Goal: Information Seeking & Learning: Learn about a topic

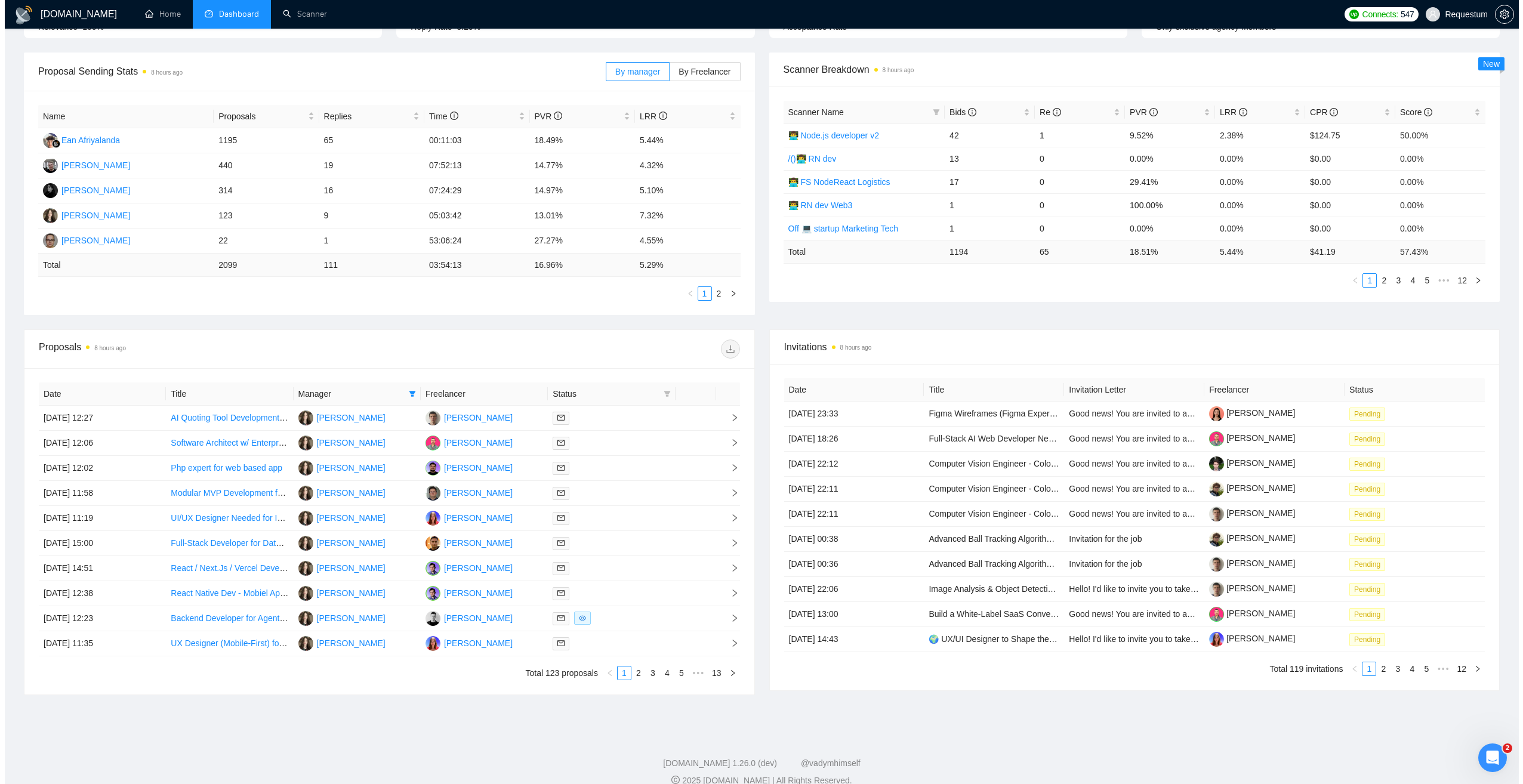
scroll to position [175, 0]
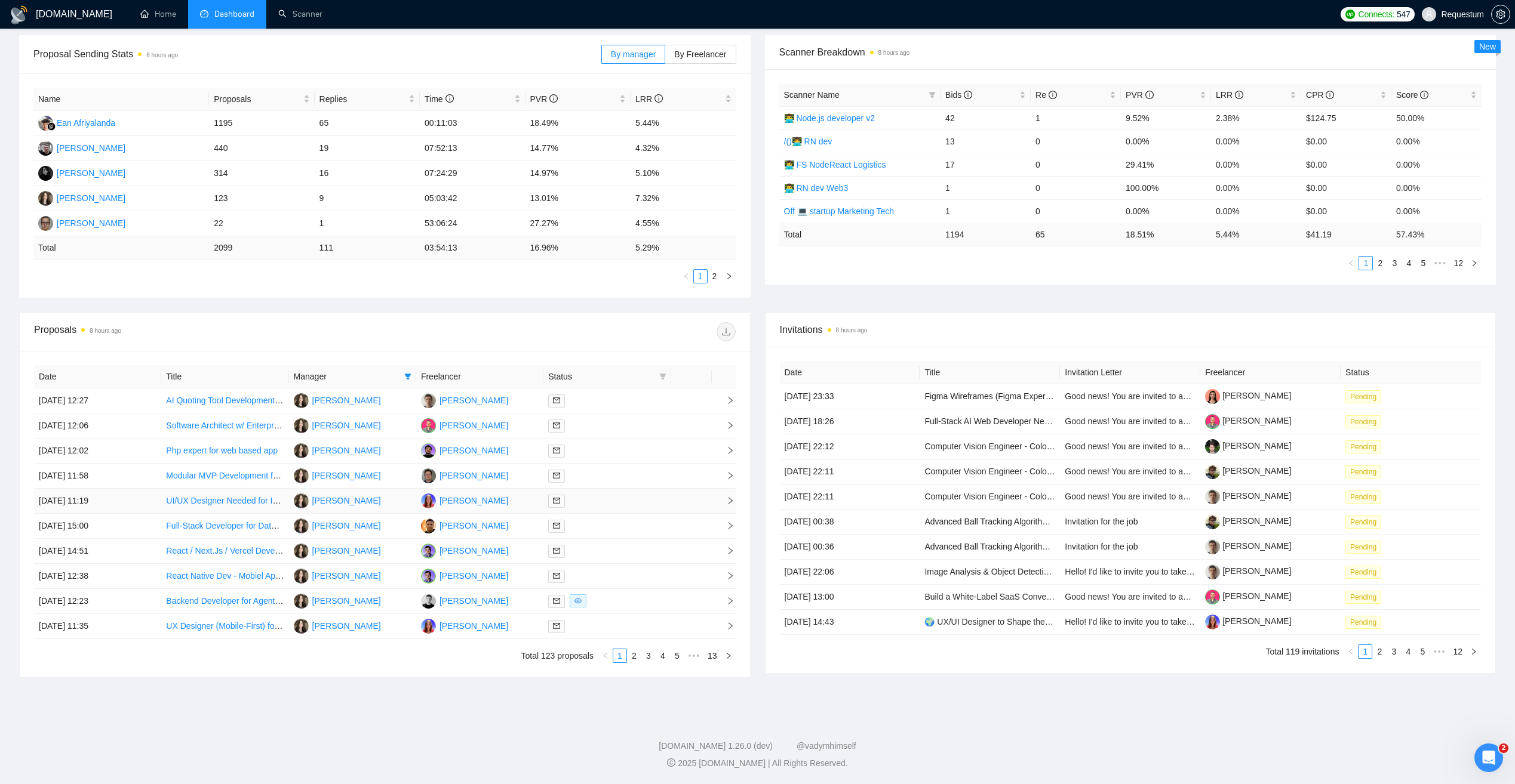
click at [599, 499] on div at bounding box center [607, 501] width 118 height 14
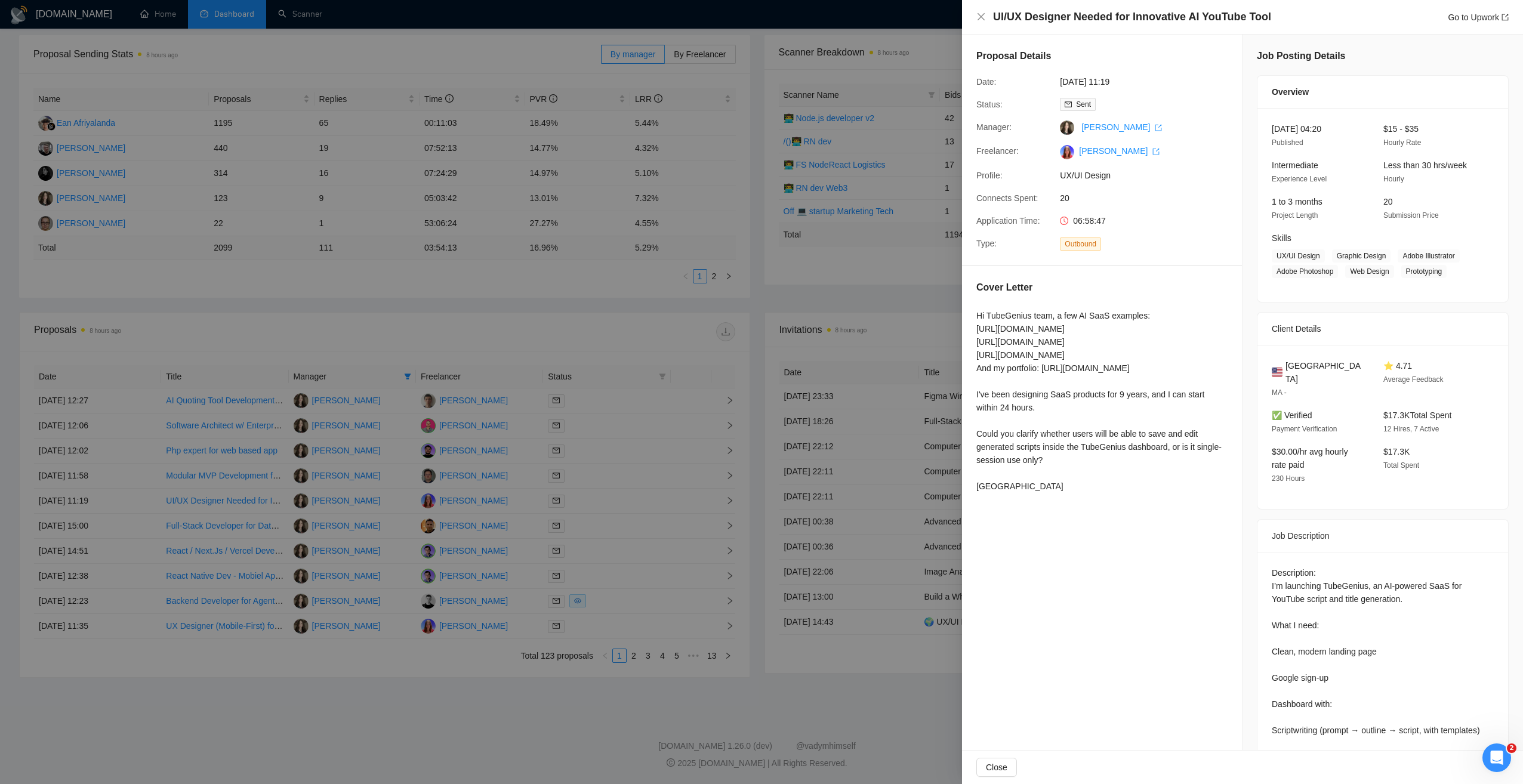
click at [513, 677] on div at bounding box center [761, 392] width 1523 height 784
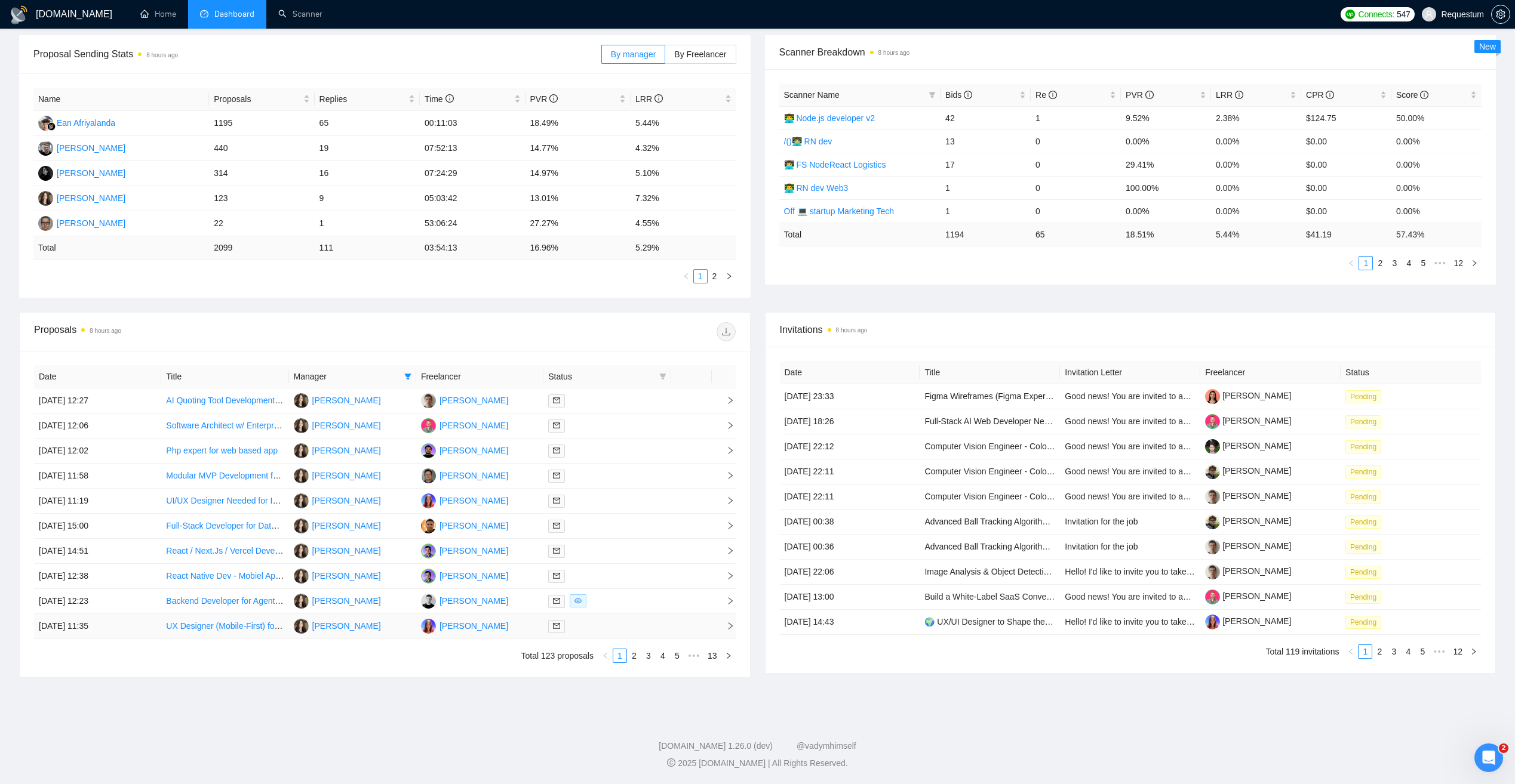
click at [617, 622] on div at bounding box center [607, 626] width 118 height 14
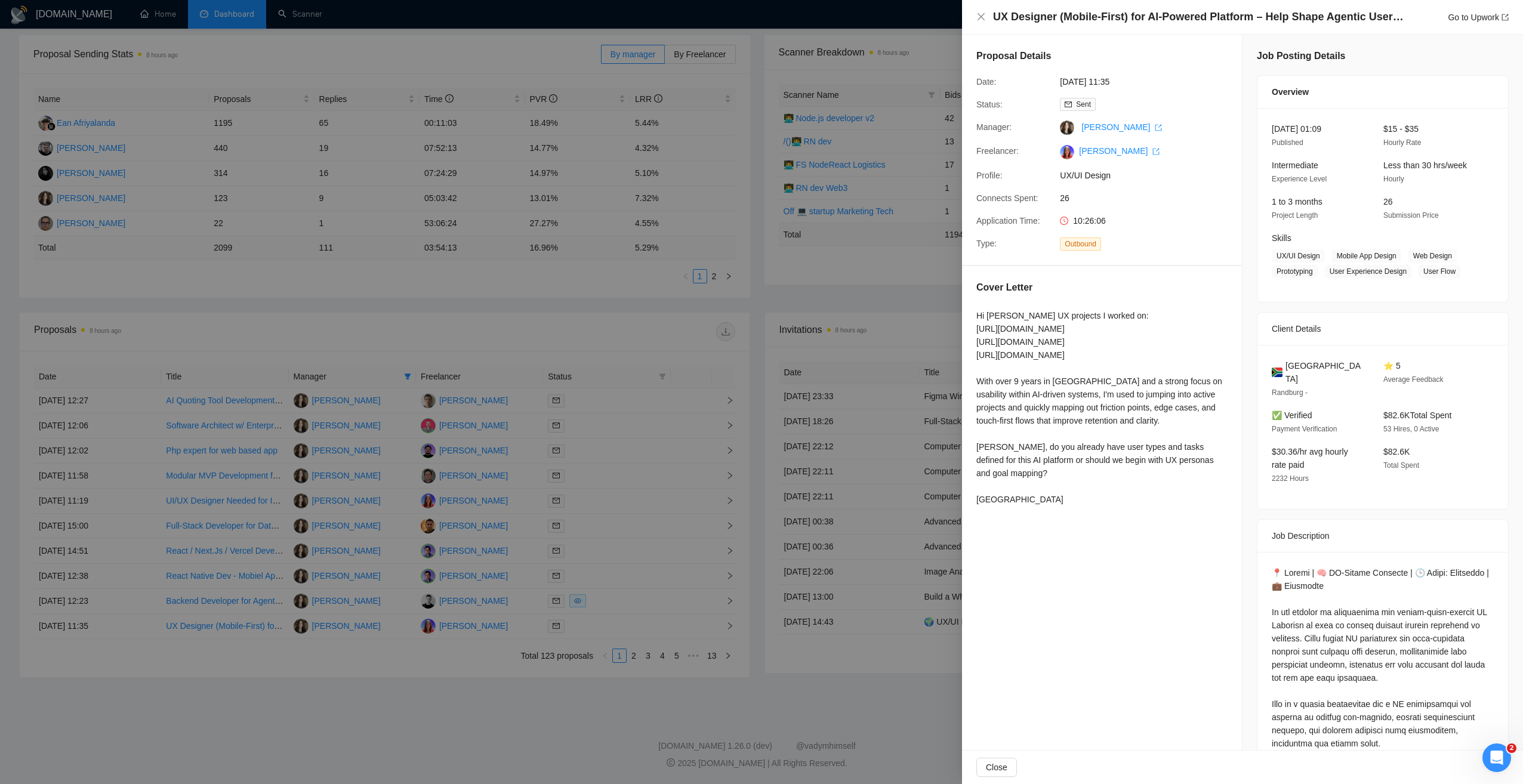
click at [575, 677] on div at bounding box center [761, 392] width 1523 height 784
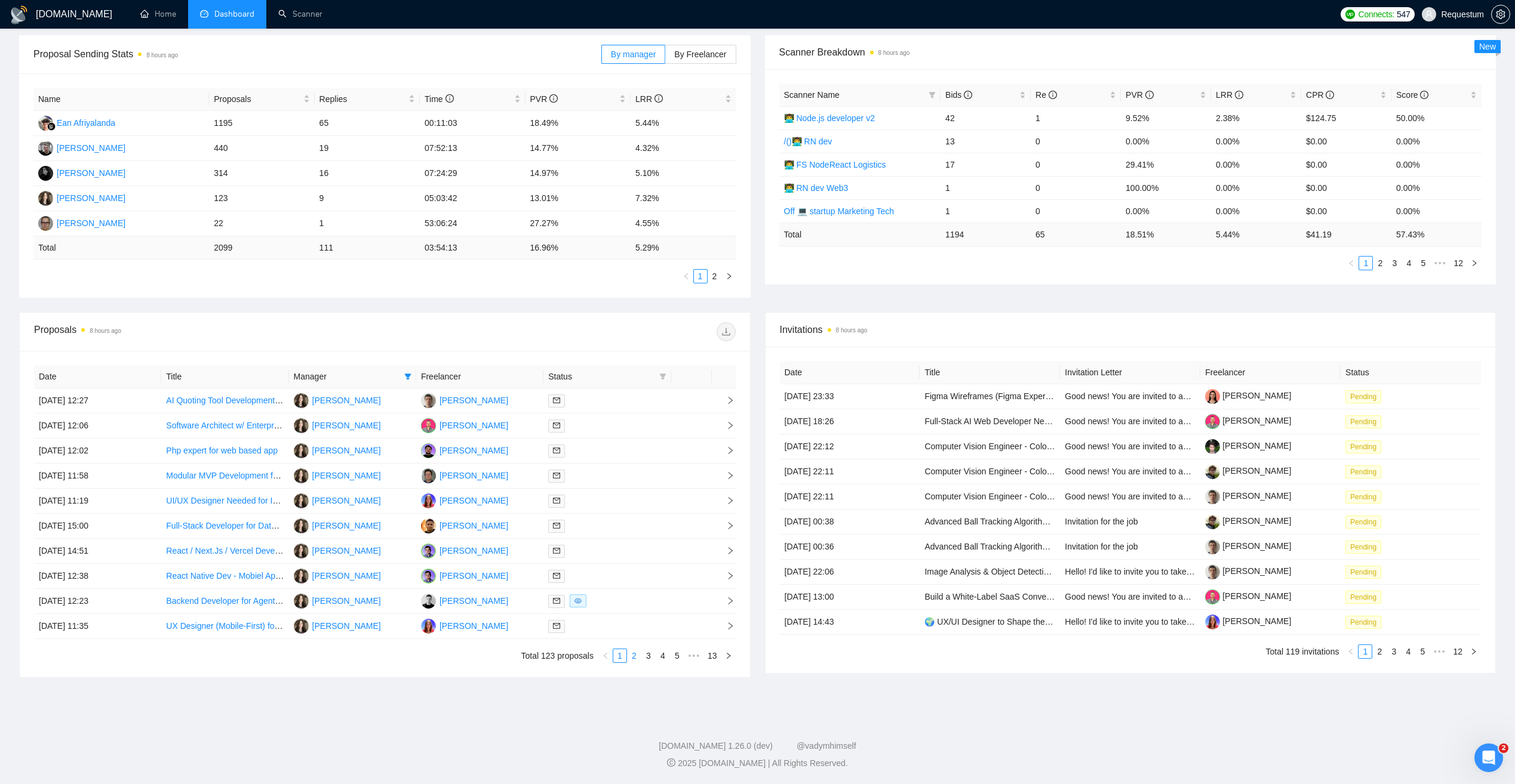
click at [632, 652] on link "2" at bounding box center [634, 656] width 13 height 13
click at [630, 468] on td at bounding box center [606, 476] width 127 height 25
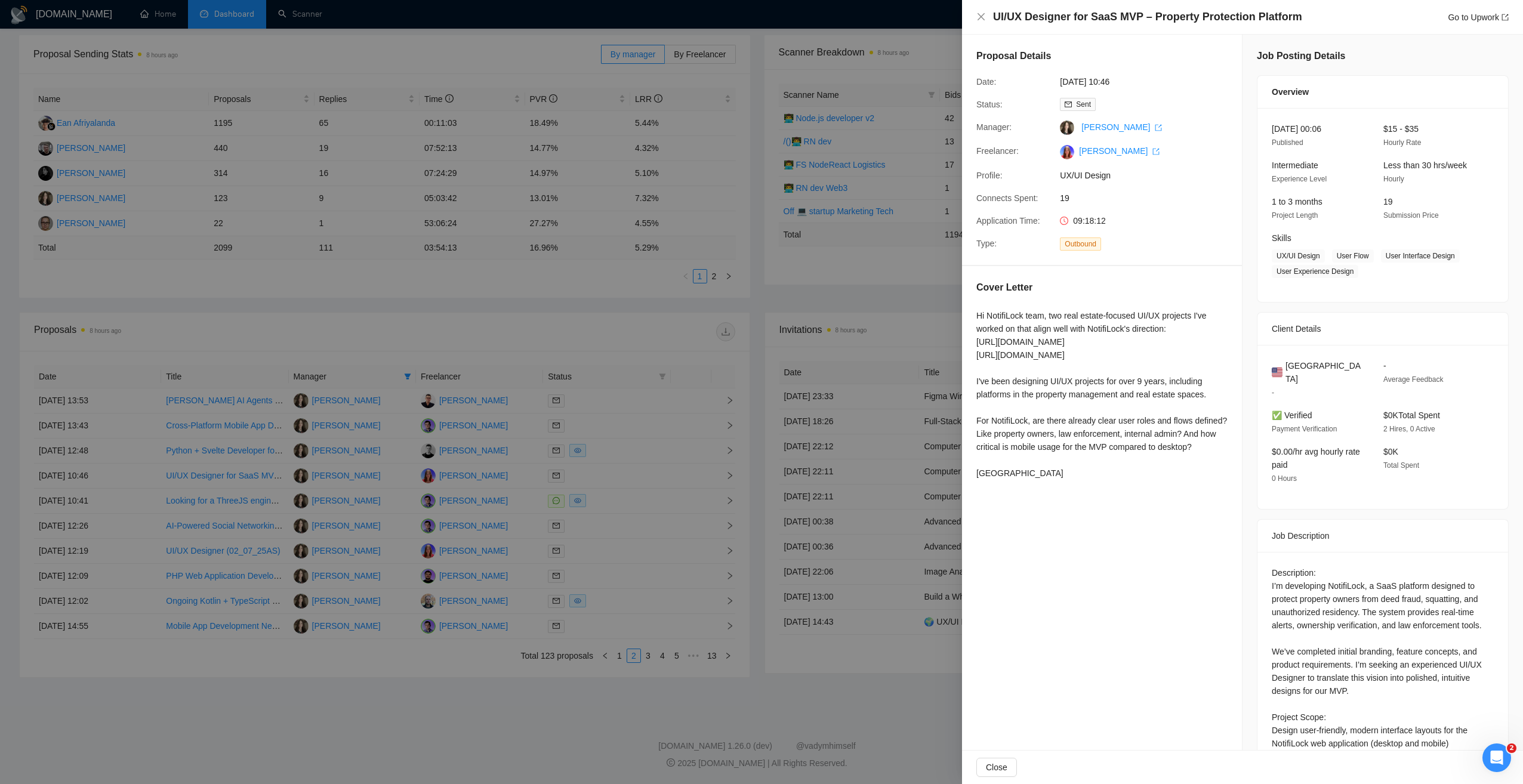
click at [557, 677] on div at bounding box center [761, 392] width 1523 height 784
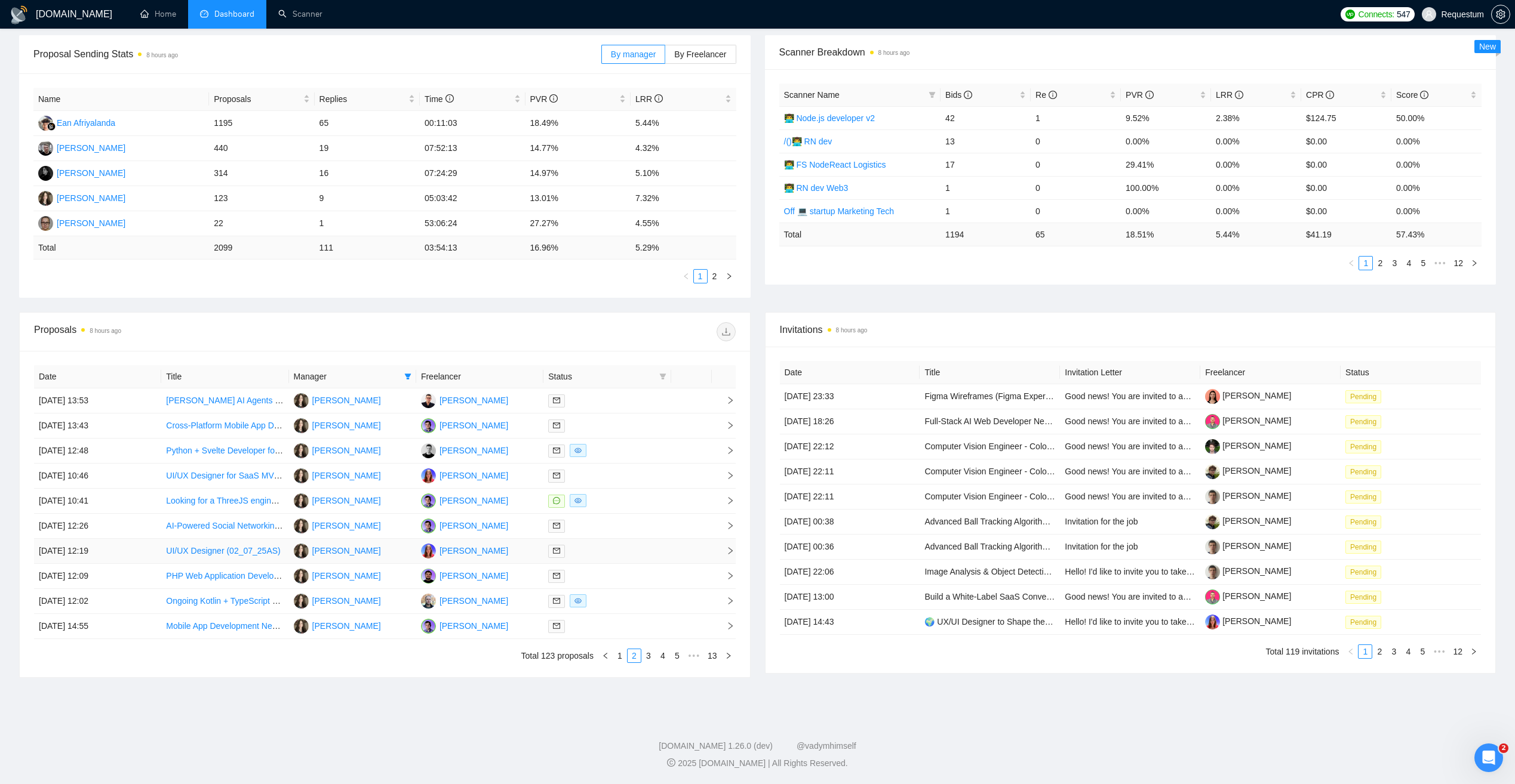
click at [611, 543] on td at bounding box center [606, 551] width 127 height 25
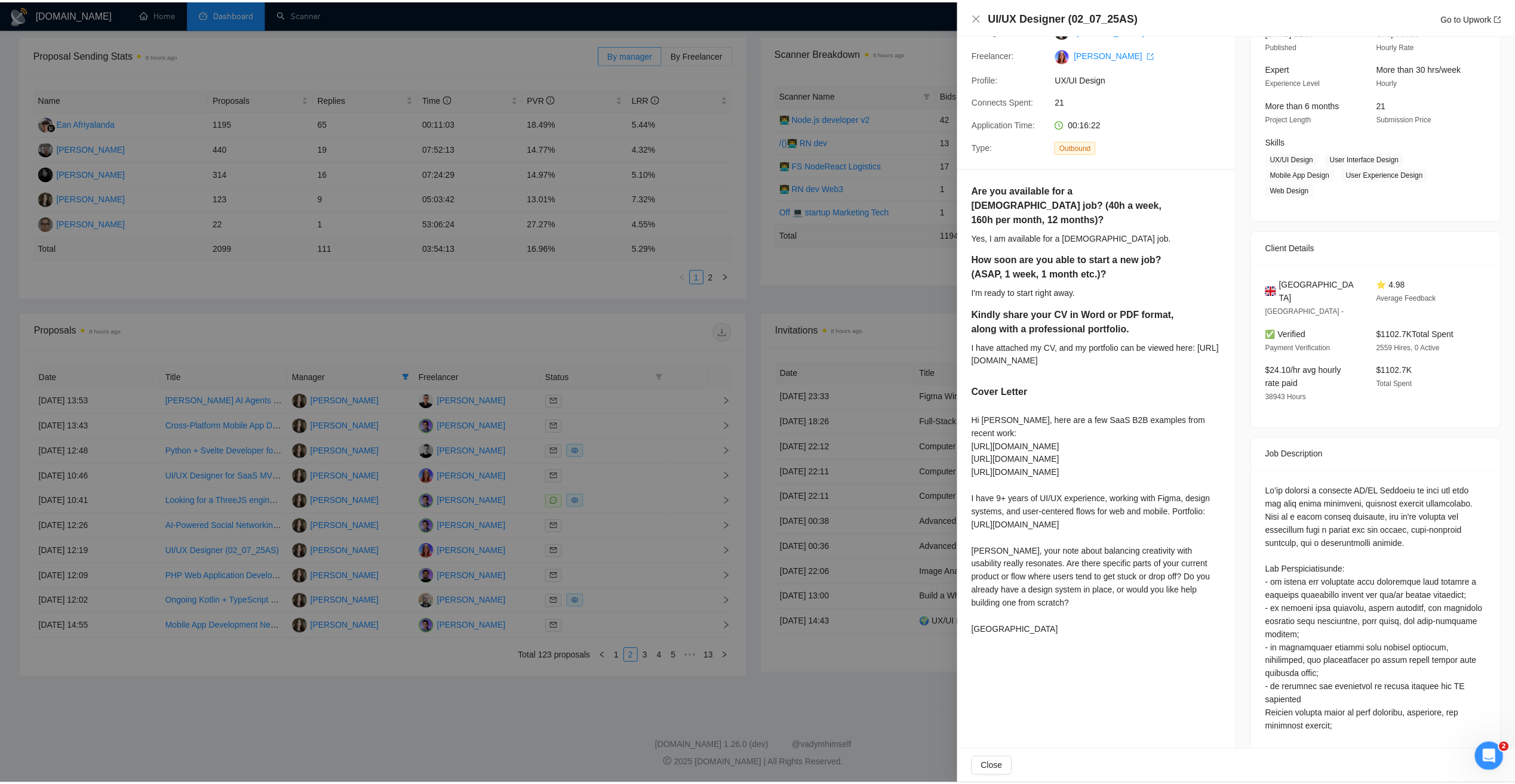
scroll to position [119, 0]
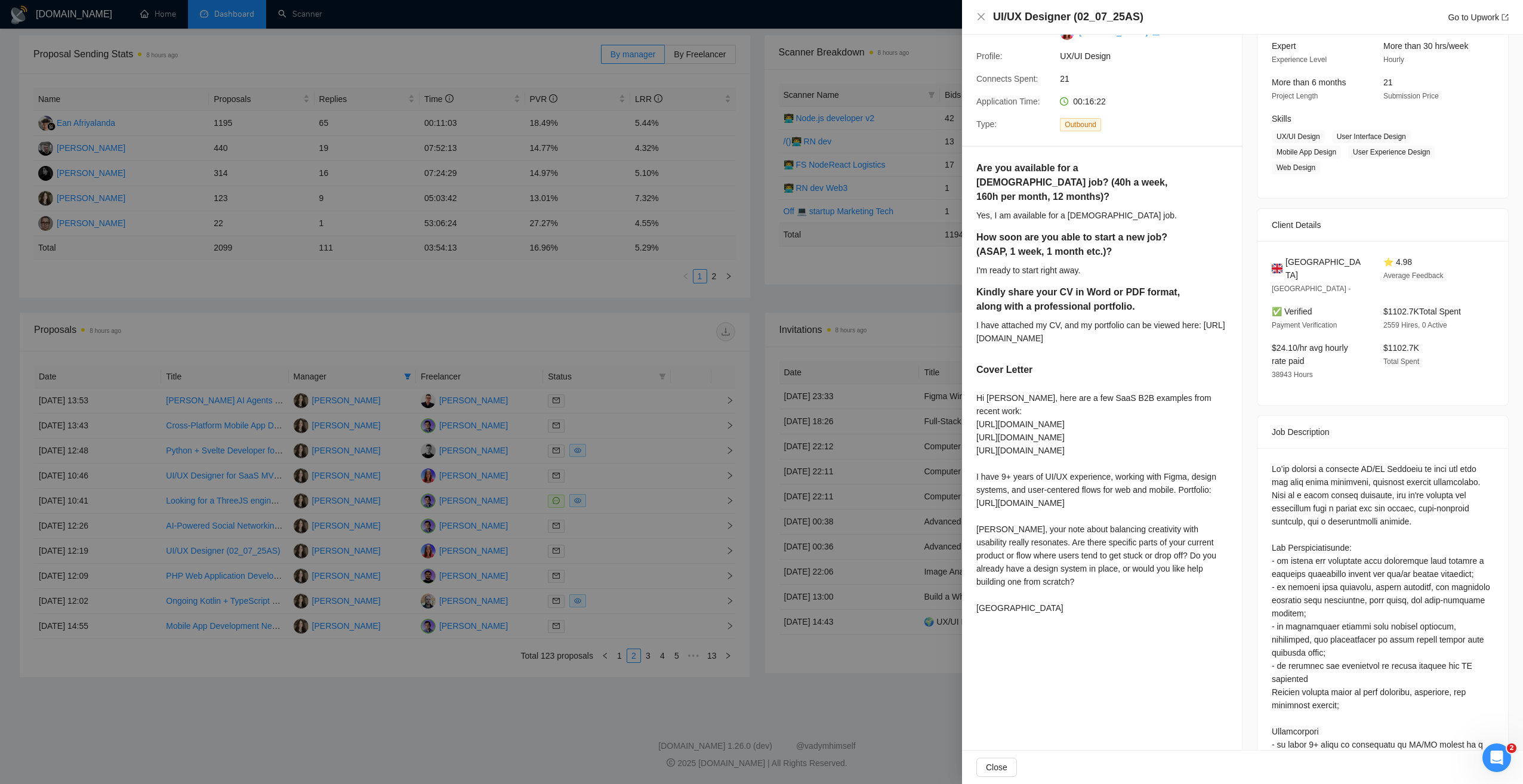
click at [712, 581] on div at bounding box center [761, 392] width 1523 height 784
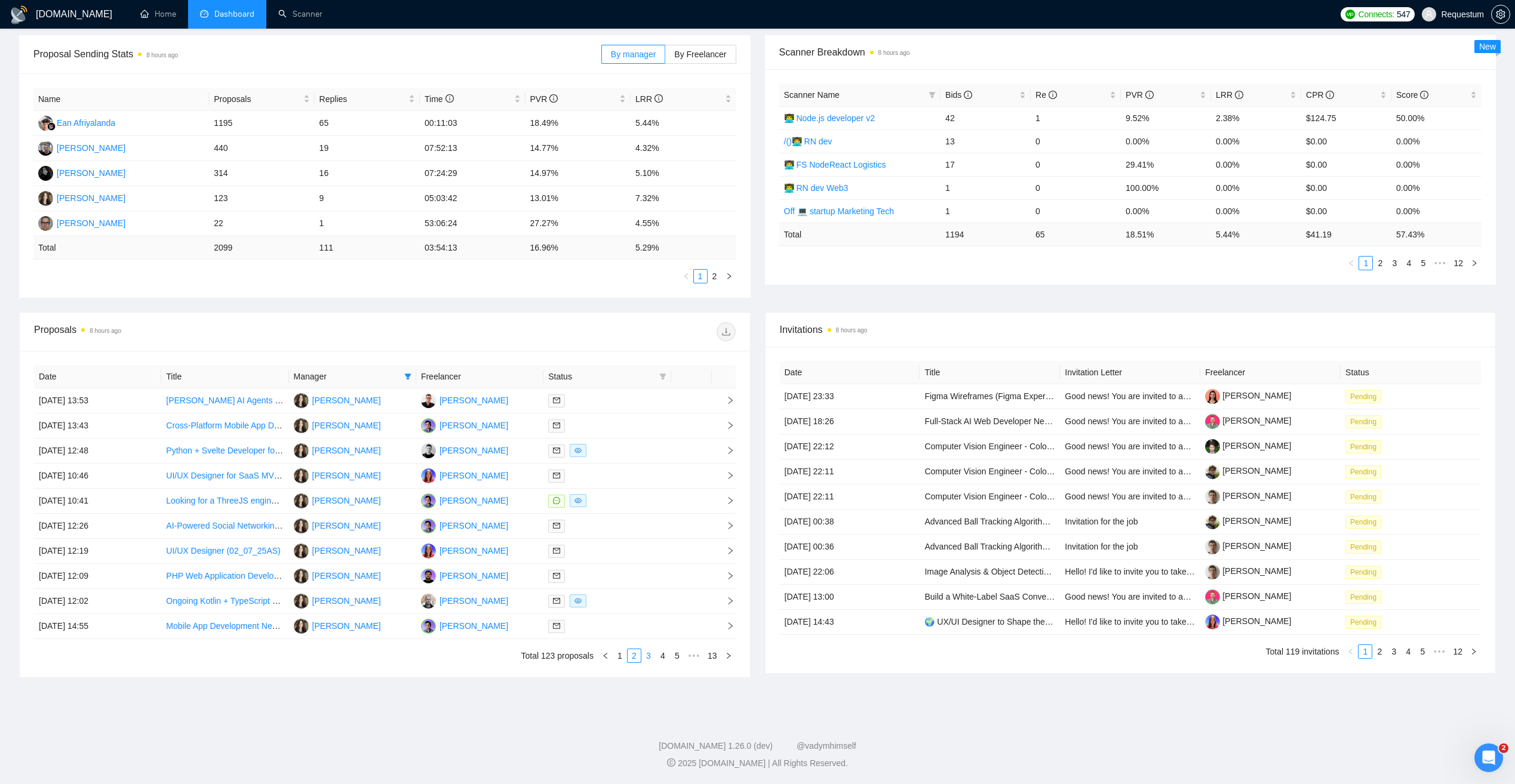
click at [648, 659] on link "3" at bounding box center [648, 656] width 13 height 13
click at [624, 455] on div at bounding box center [607, 450] width 118 height 14
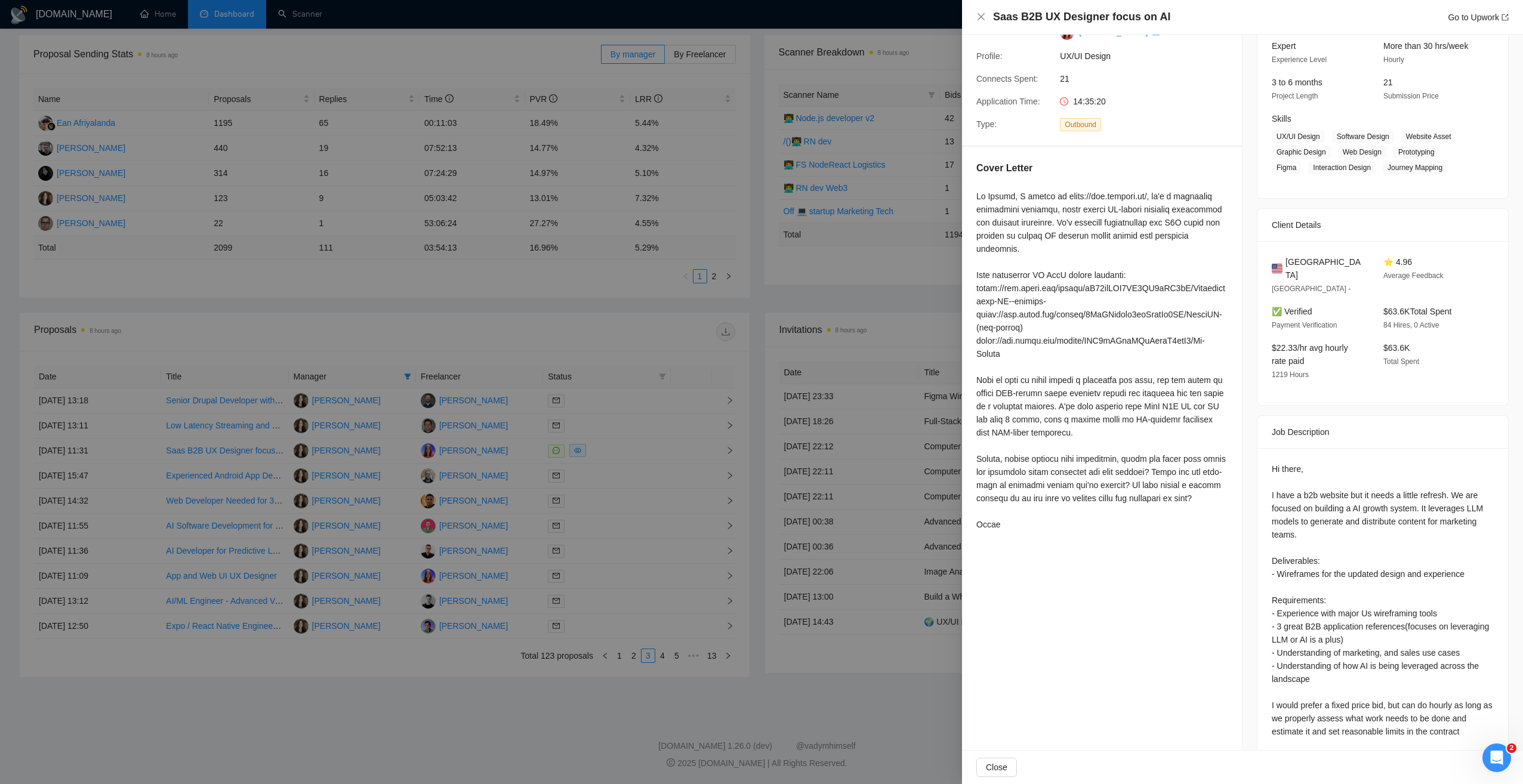
click at [523, 676] on div at bounding box center [761, 392] width 1523 height 784
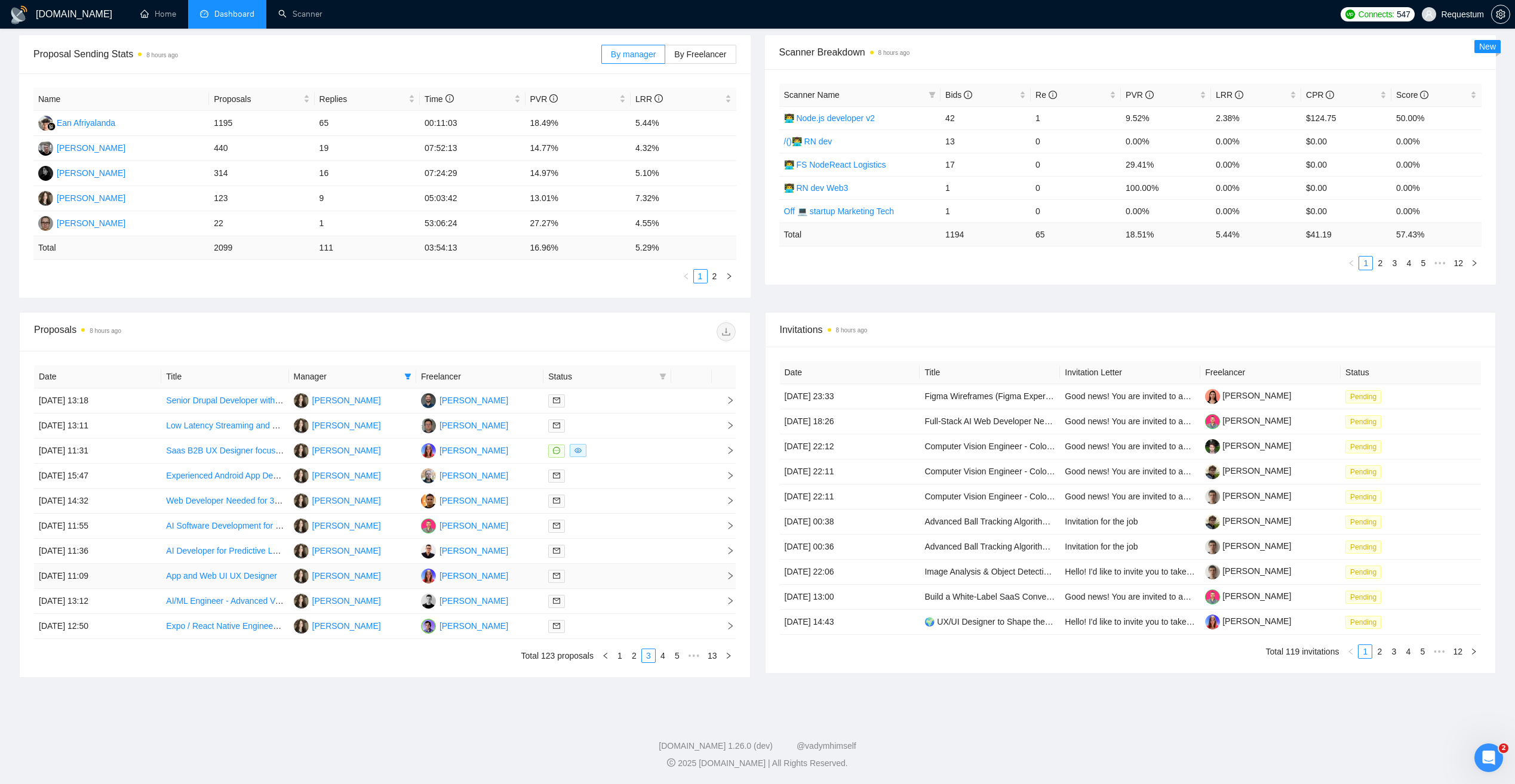
click at [608, 581] on div at bounding box center [607, 576] width 118 height 14
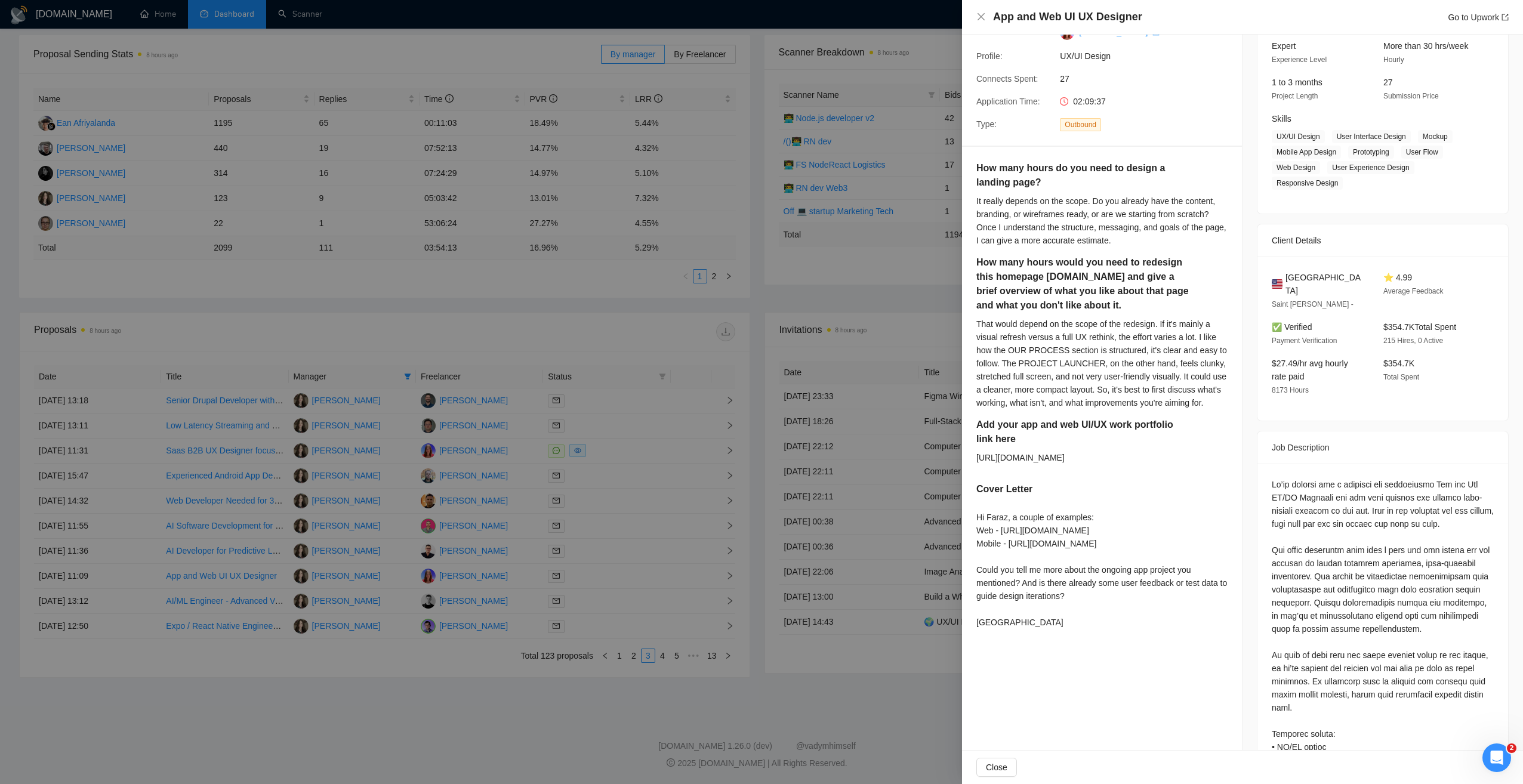
click at [565, 688] on div at bounding box center [761, 392] width 1523 height 784
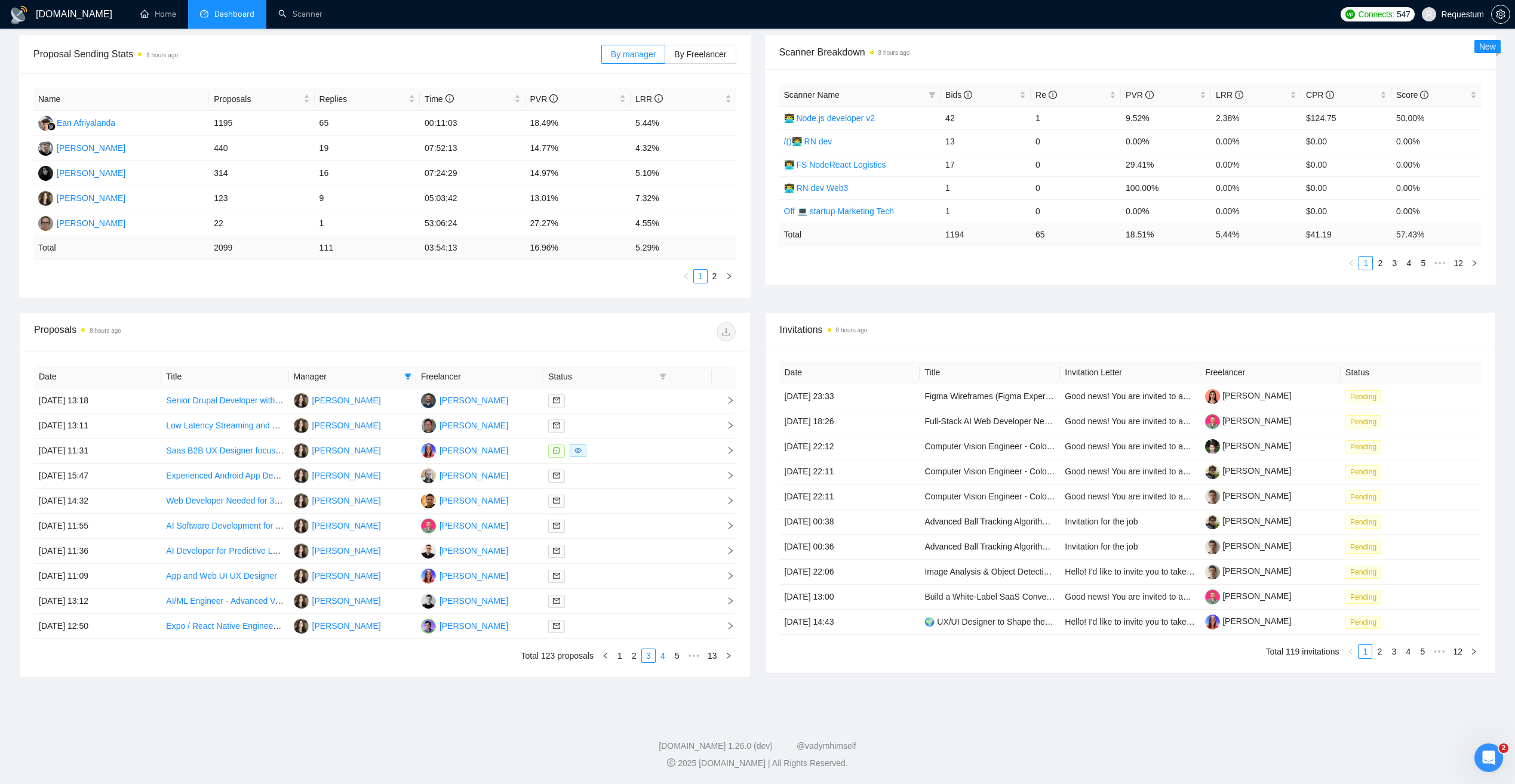
click at [665, 659] on link "4" at bounding box center [662, 656] width 13 height 13
click at [636, 402] on div at bounding box center [607, 400] width 118 height 14
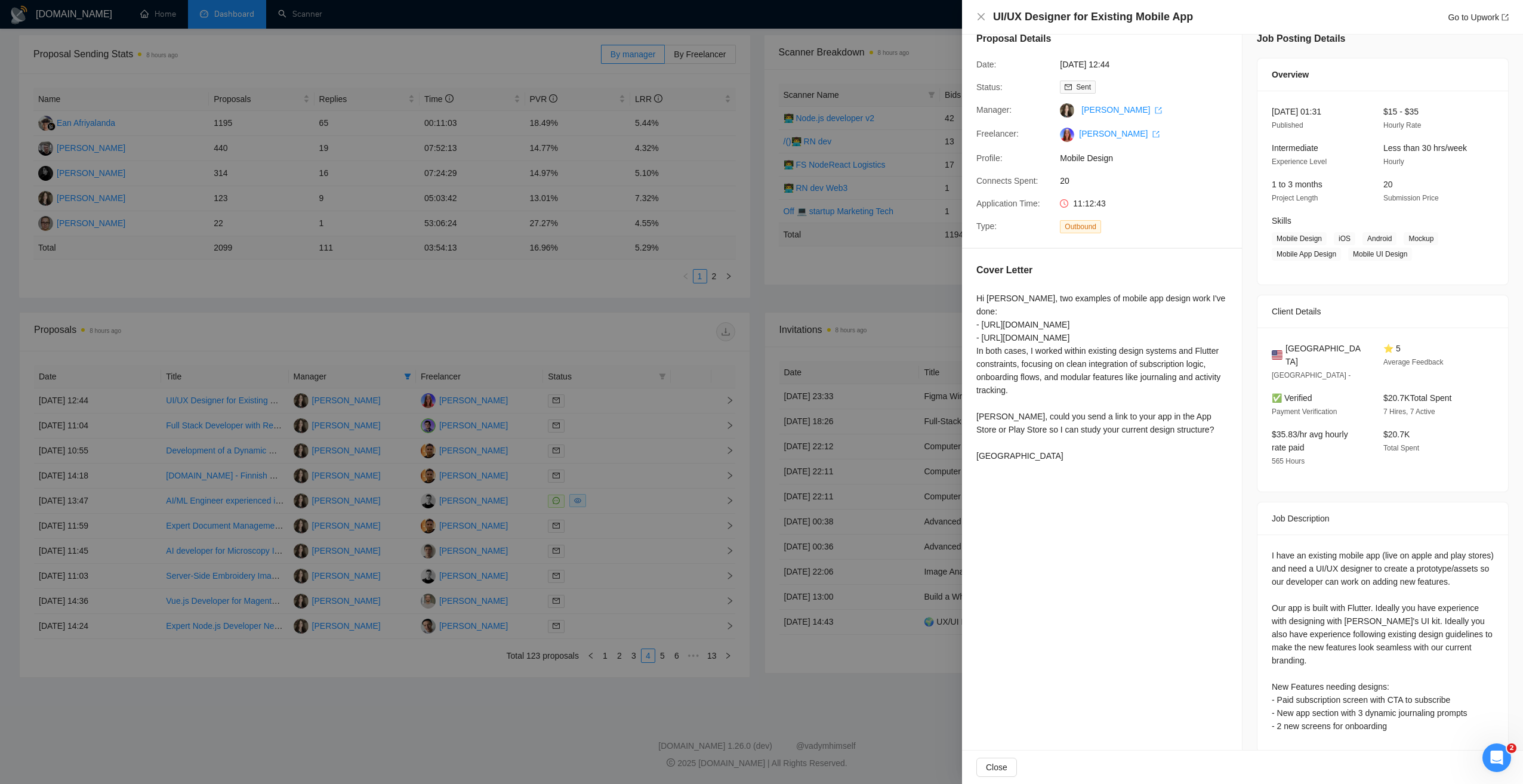
click at [532, 713] on div at bounding box center [761, 392] width 1523 height 784
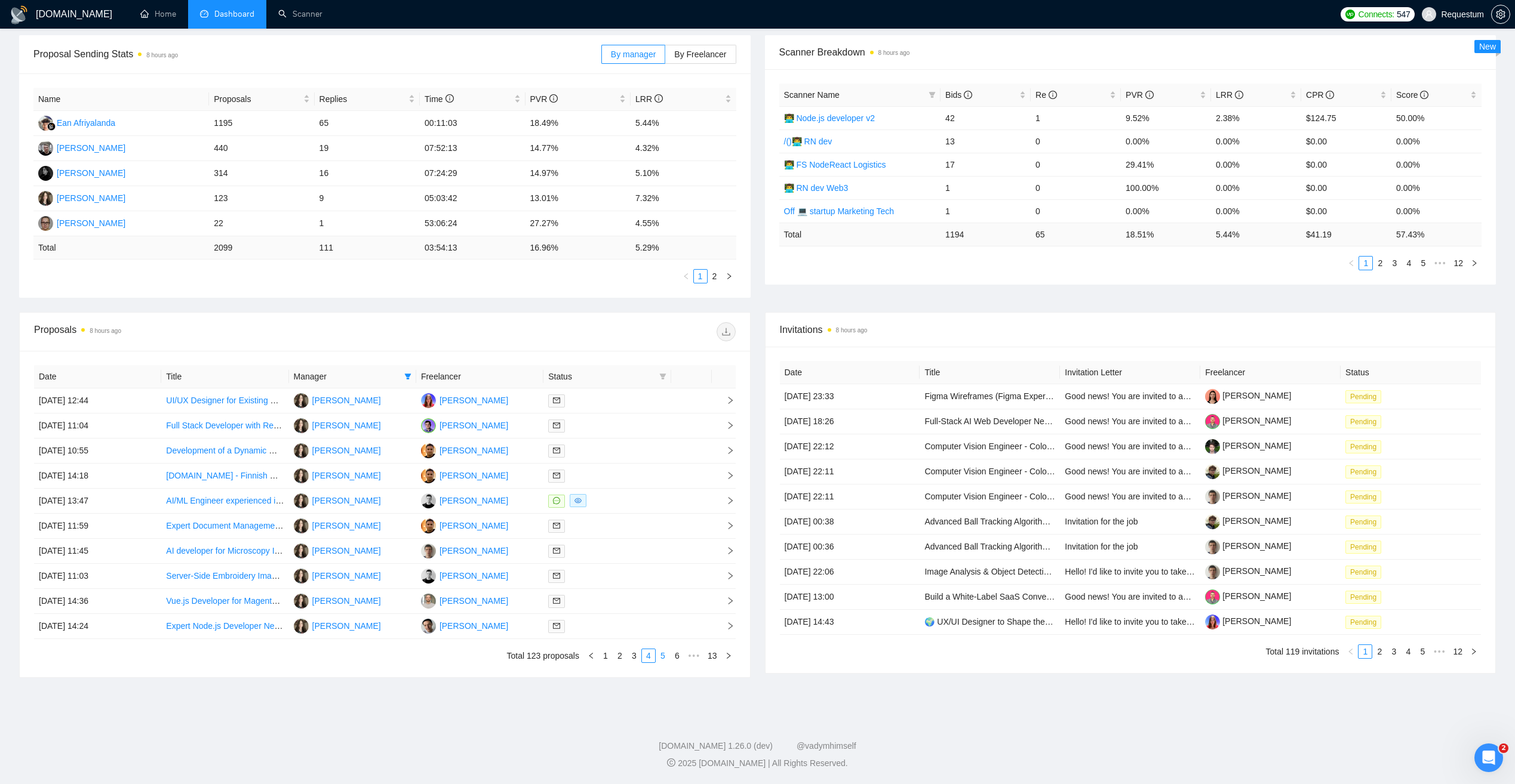
click at [667, 658] on link "5" at bounding box center [662, 656] width 13 height 13
click at [626, 599] on div at bounding box center [607, 601] width 118 height 14
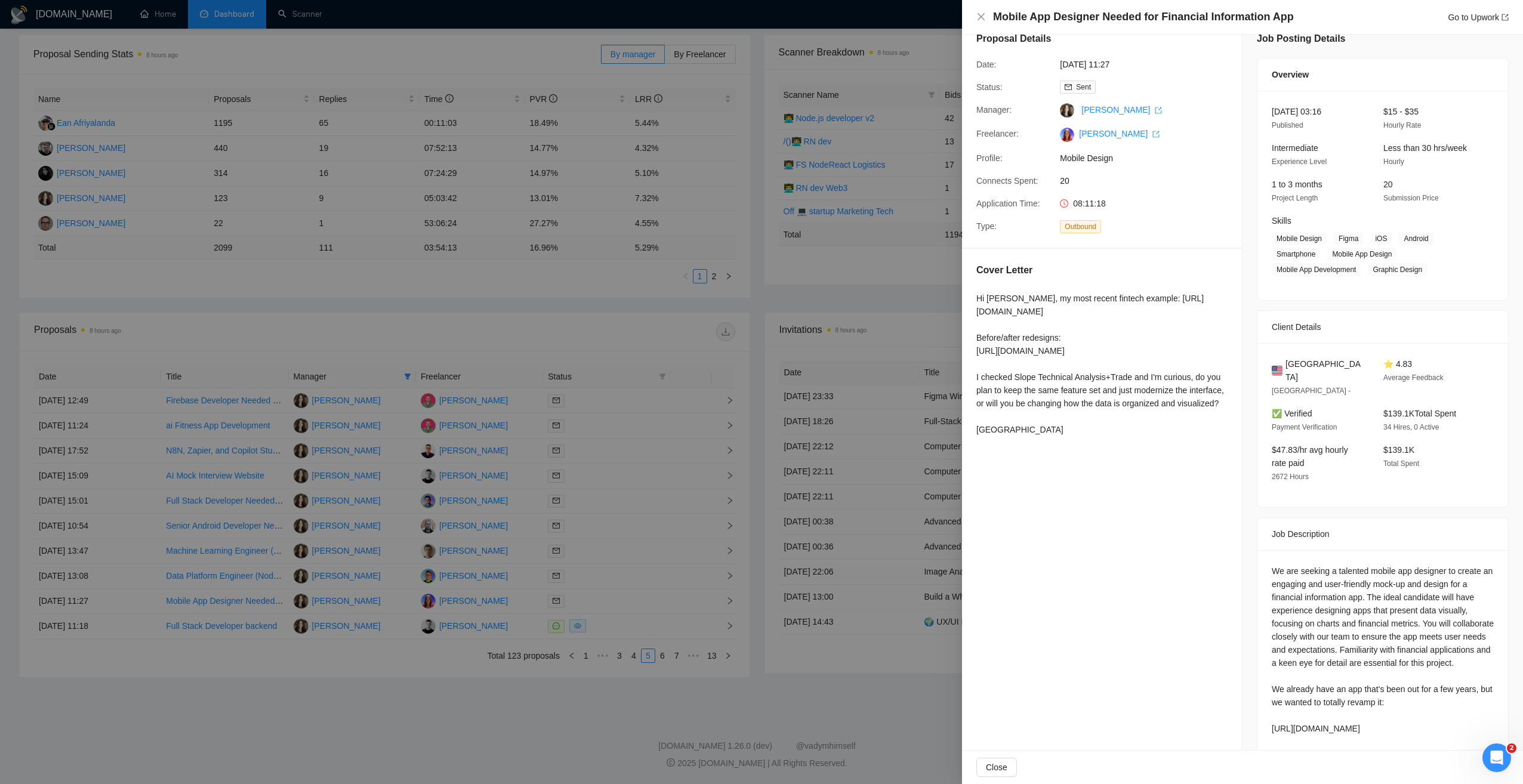
click at [558, 684] on div at bounding box center [761, 392] width 1523 height 784
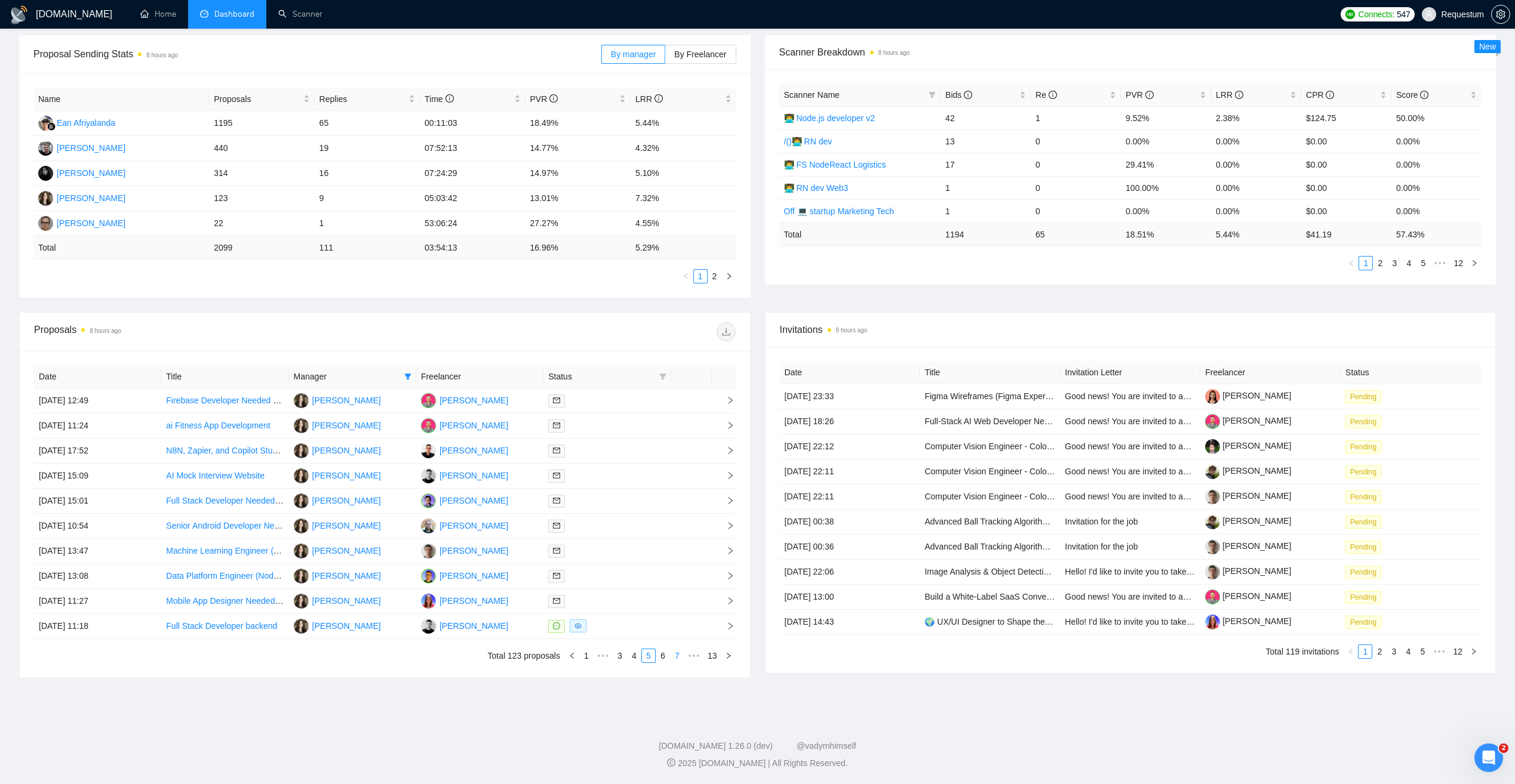
click at [660, 661] on link "6" at bounding box center [662, 656] width 13 height 13
click at [644, 425] on div at bounding box center [607, 425] width 118 height 14
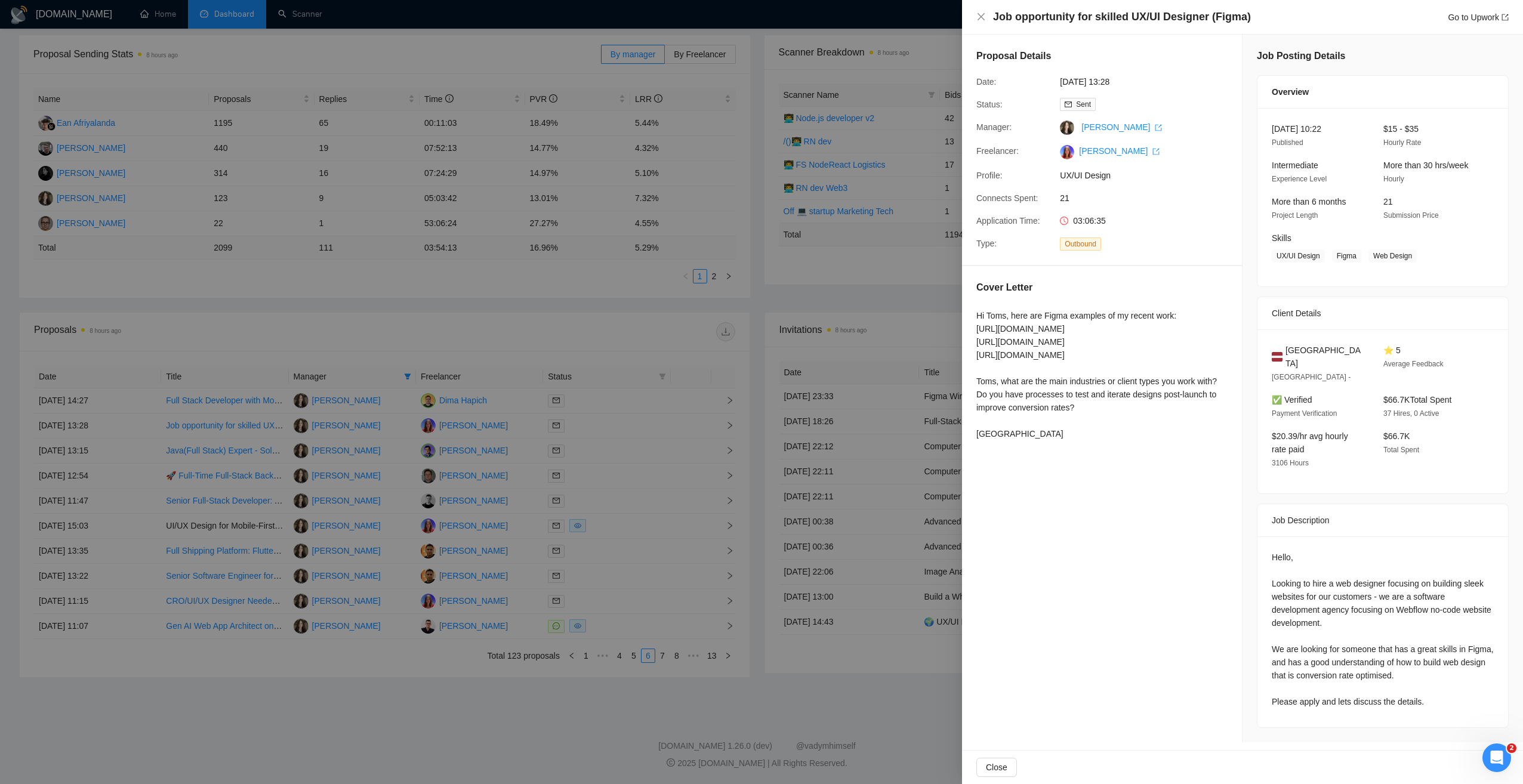
drag, startPoint x: 557, startPoint y: 710, endPoint x: 569, endPoint y: 654, distance: 57.3
click at [556, 710] on div at bounding box center [761, 392] width 1523 height 784
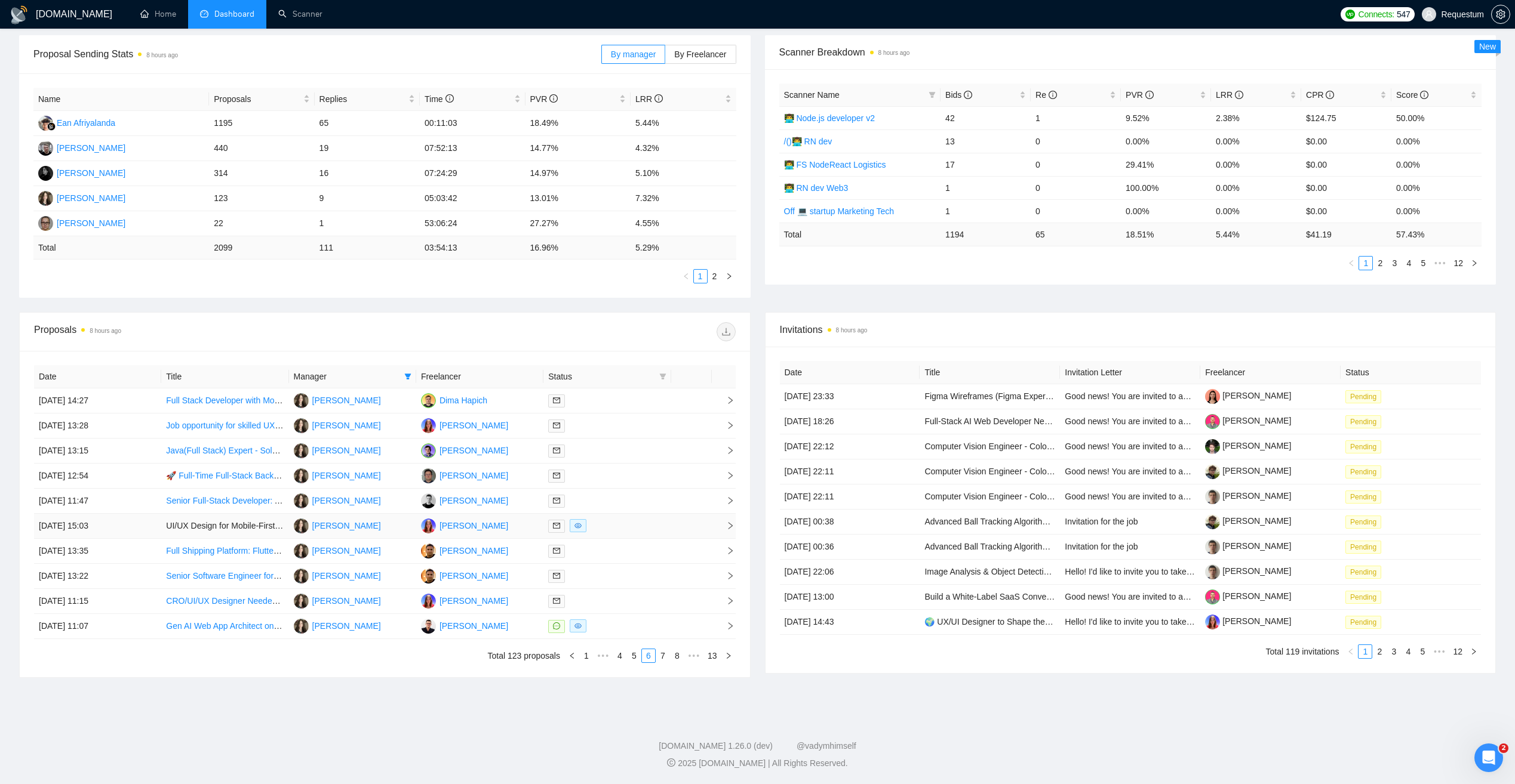
click at [634, 522] on div at bounding box center [607, 526] width 118 height 14
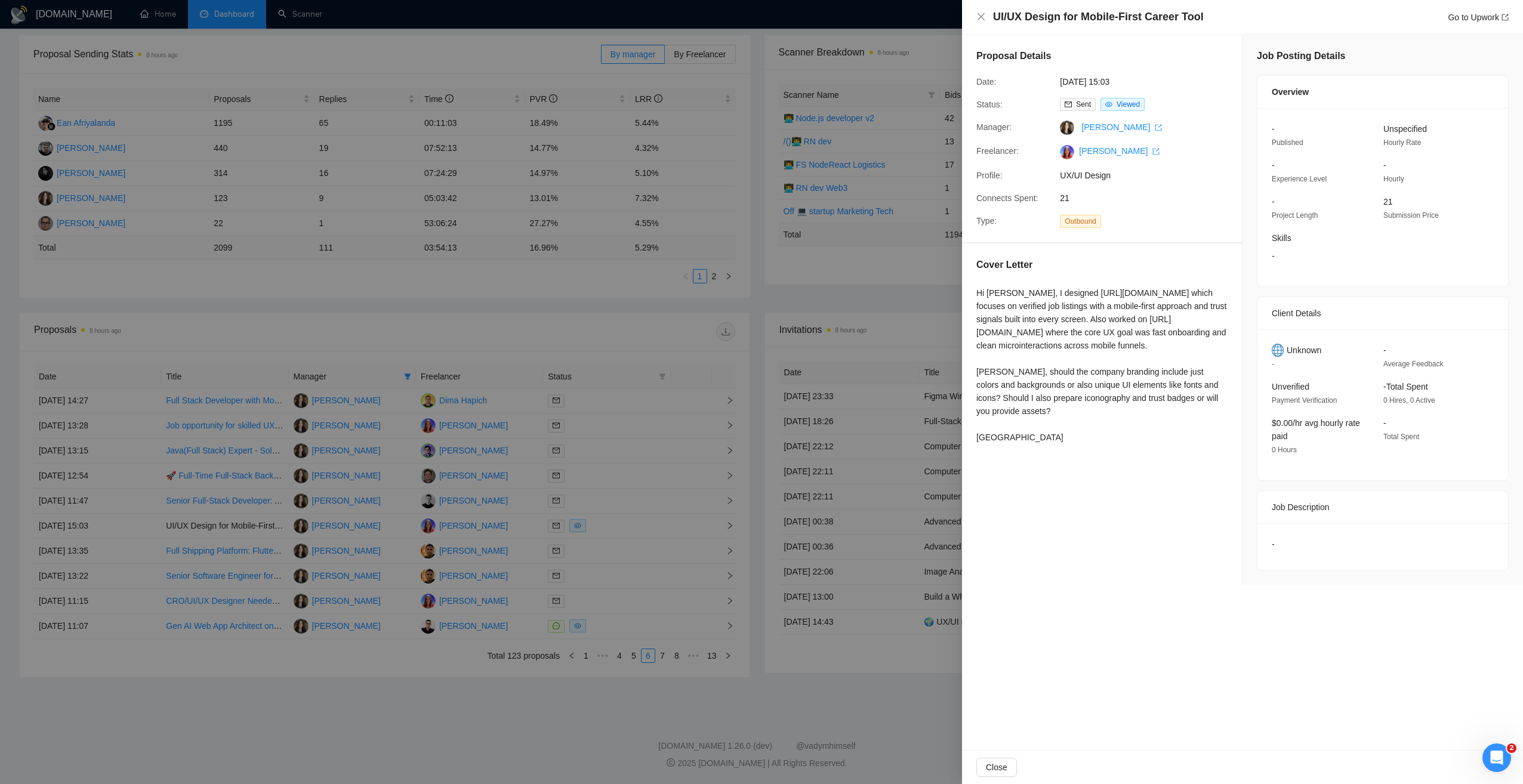
click at [544, 684] on div at bounding box center [761, 392] width 1523 height 784
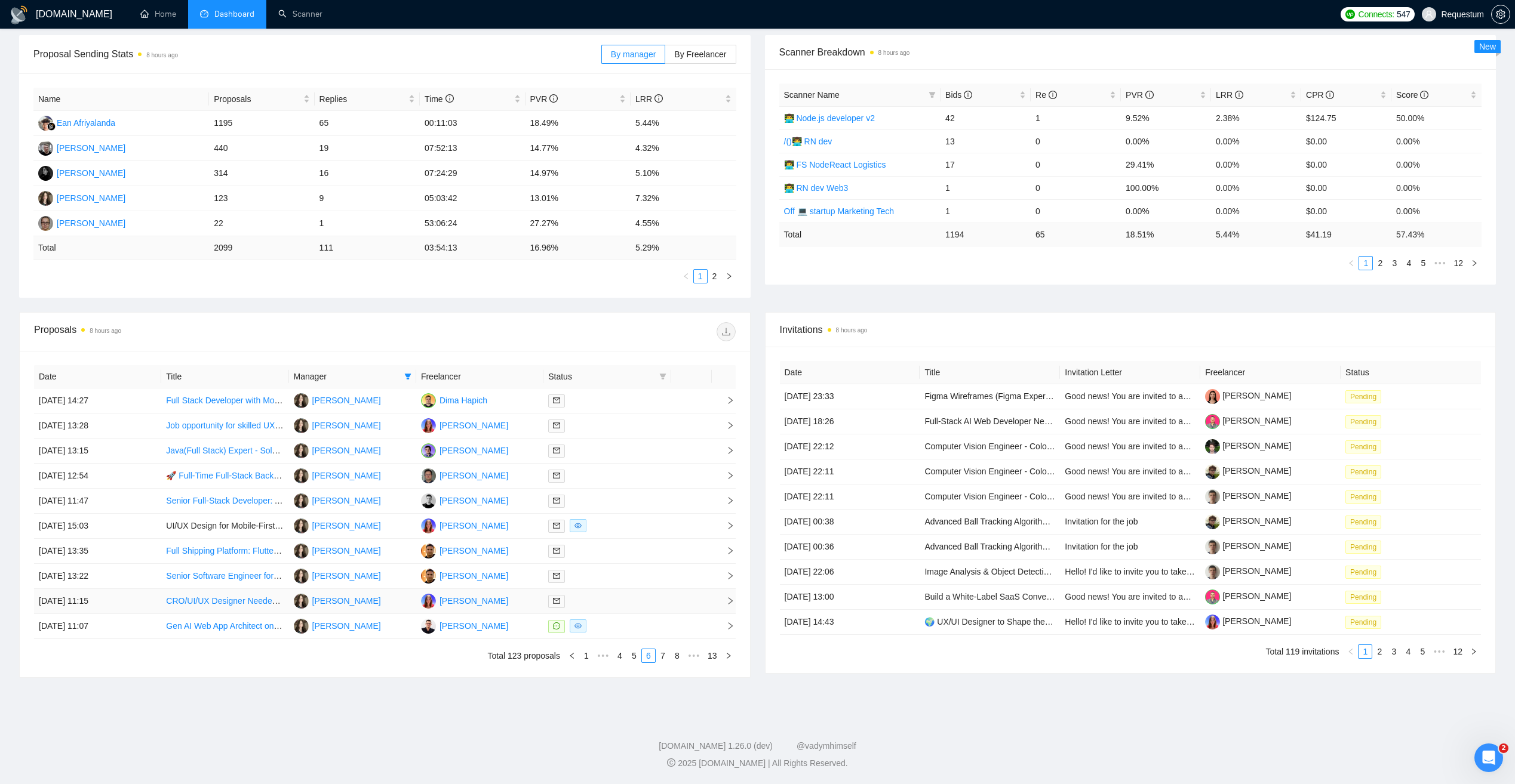
click at [614, 603] on div at bounding box center [607, 601] width 118 height 14
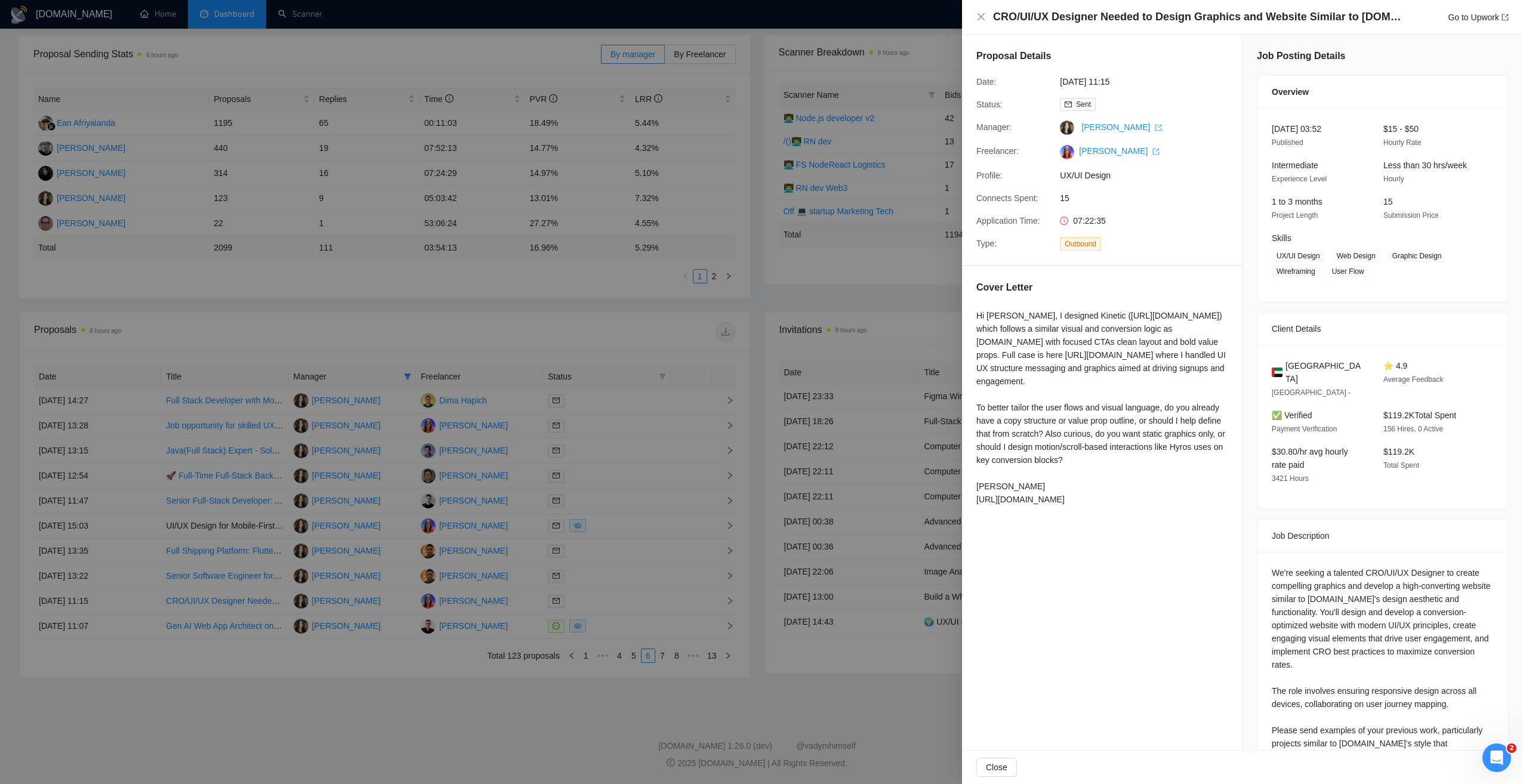
click at [529, 674] on div at bounding box center [761, 392] width 1523 height 784
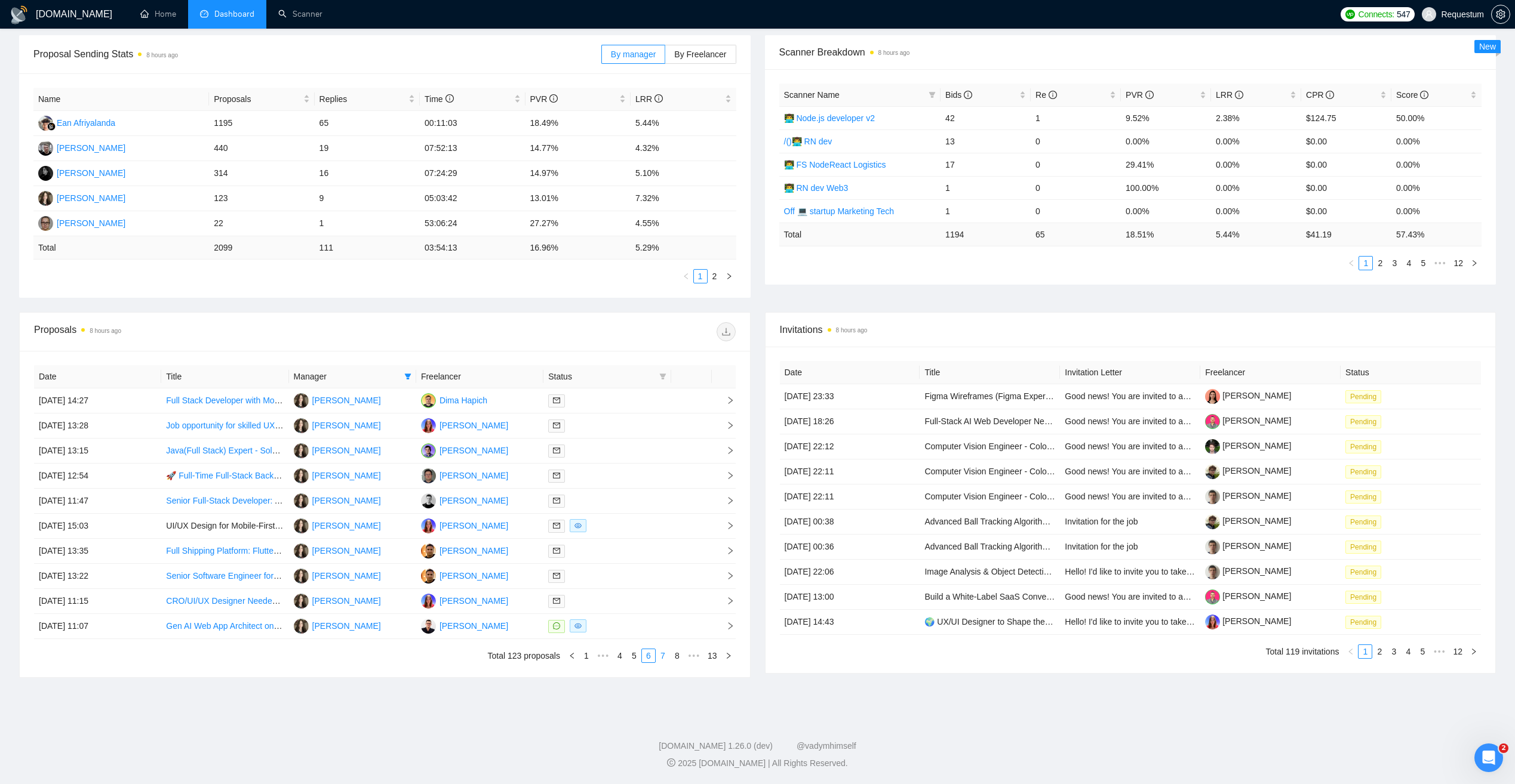
click at [662, 656] on link "7" at bounding box center [662, 656] width 13 height 13
click at [662, 658] on link "8" at bounding box center [662, 656] width 13 height 13
click at [623, 525] on div at bounding box center [607, 526] width 118 height 14
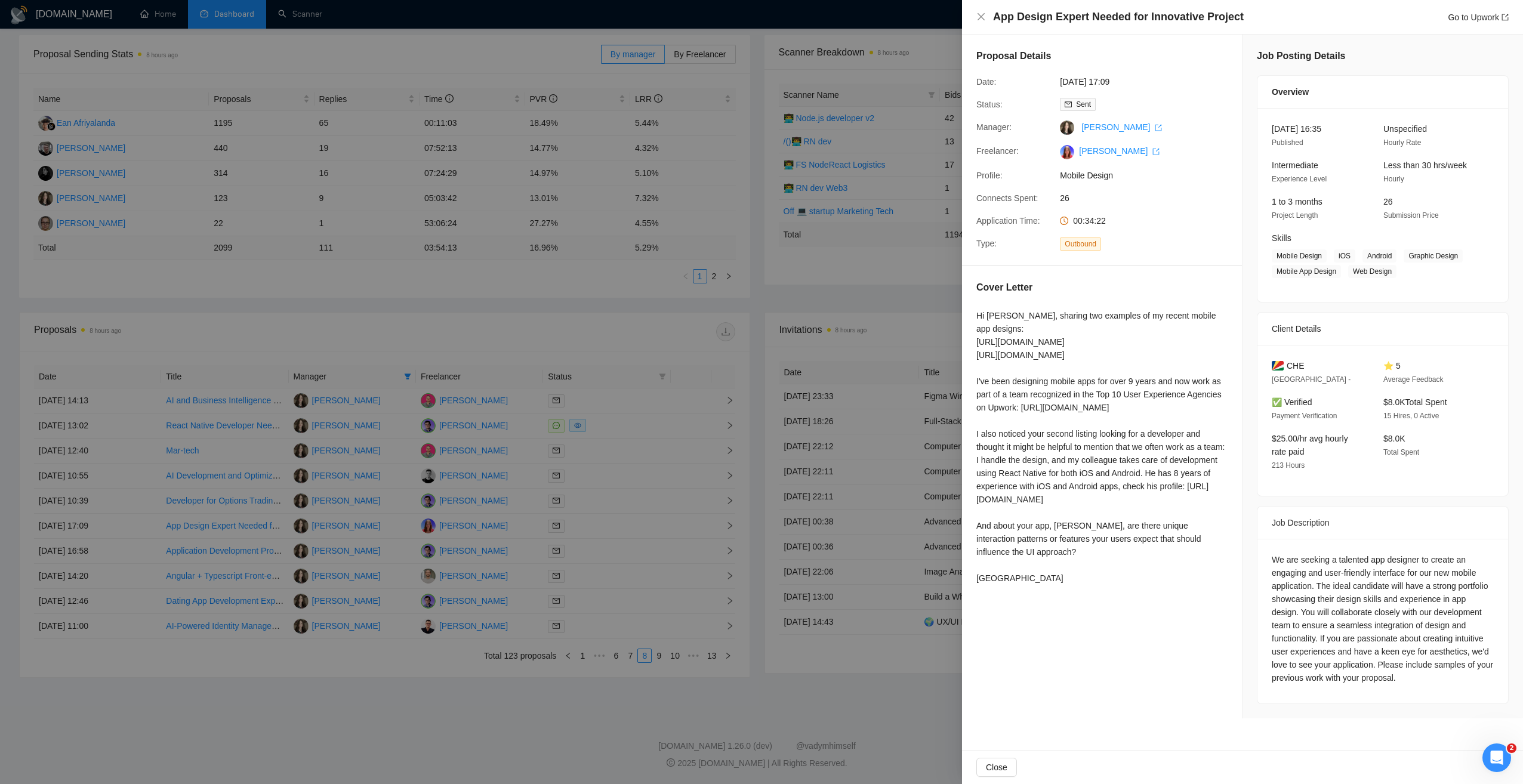
click at [651, 664] on div at bounding box center [761, 392] width 1523 height 784
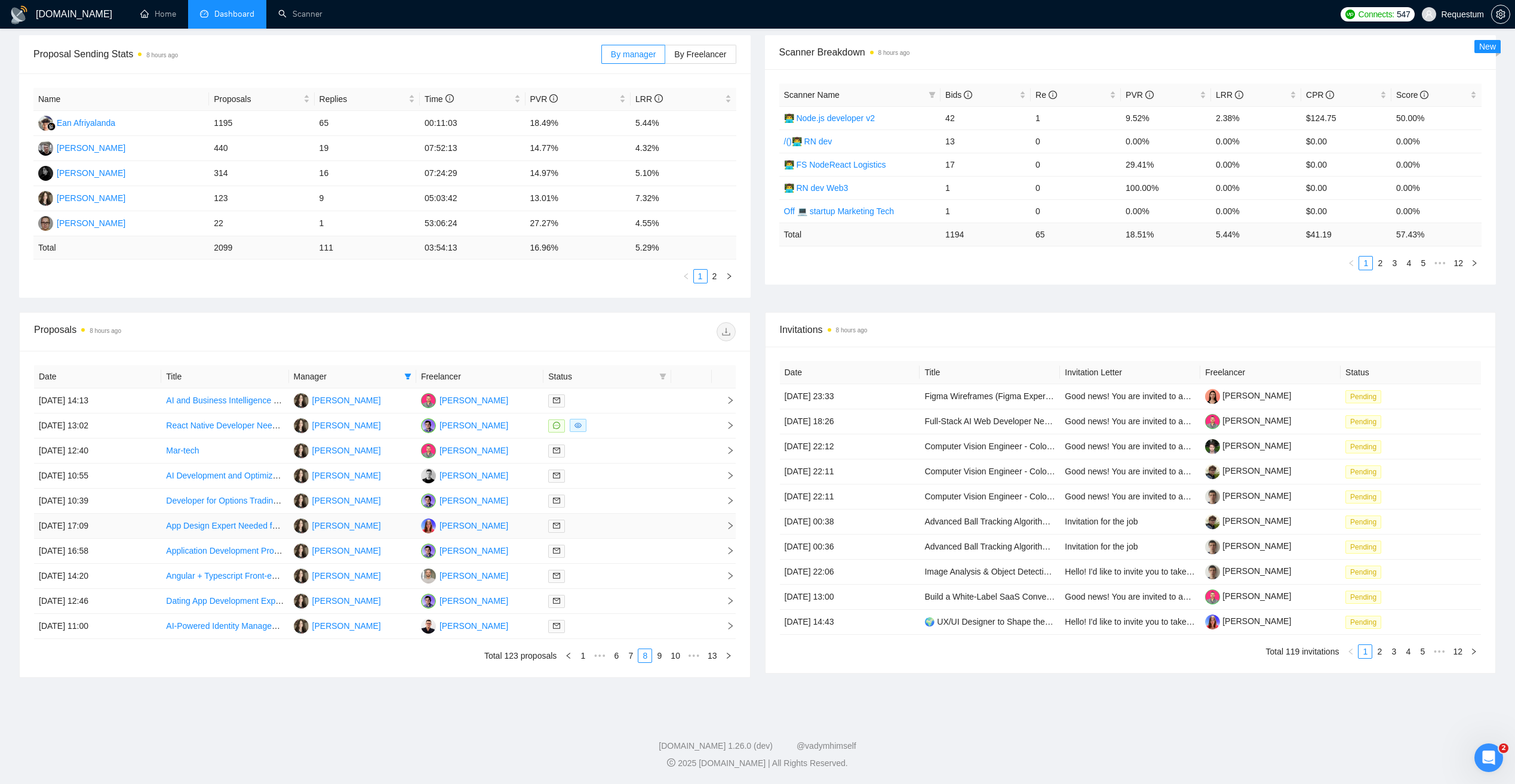
click at [643, 535] on td at bounding box center [606, 526] width 127 height 25
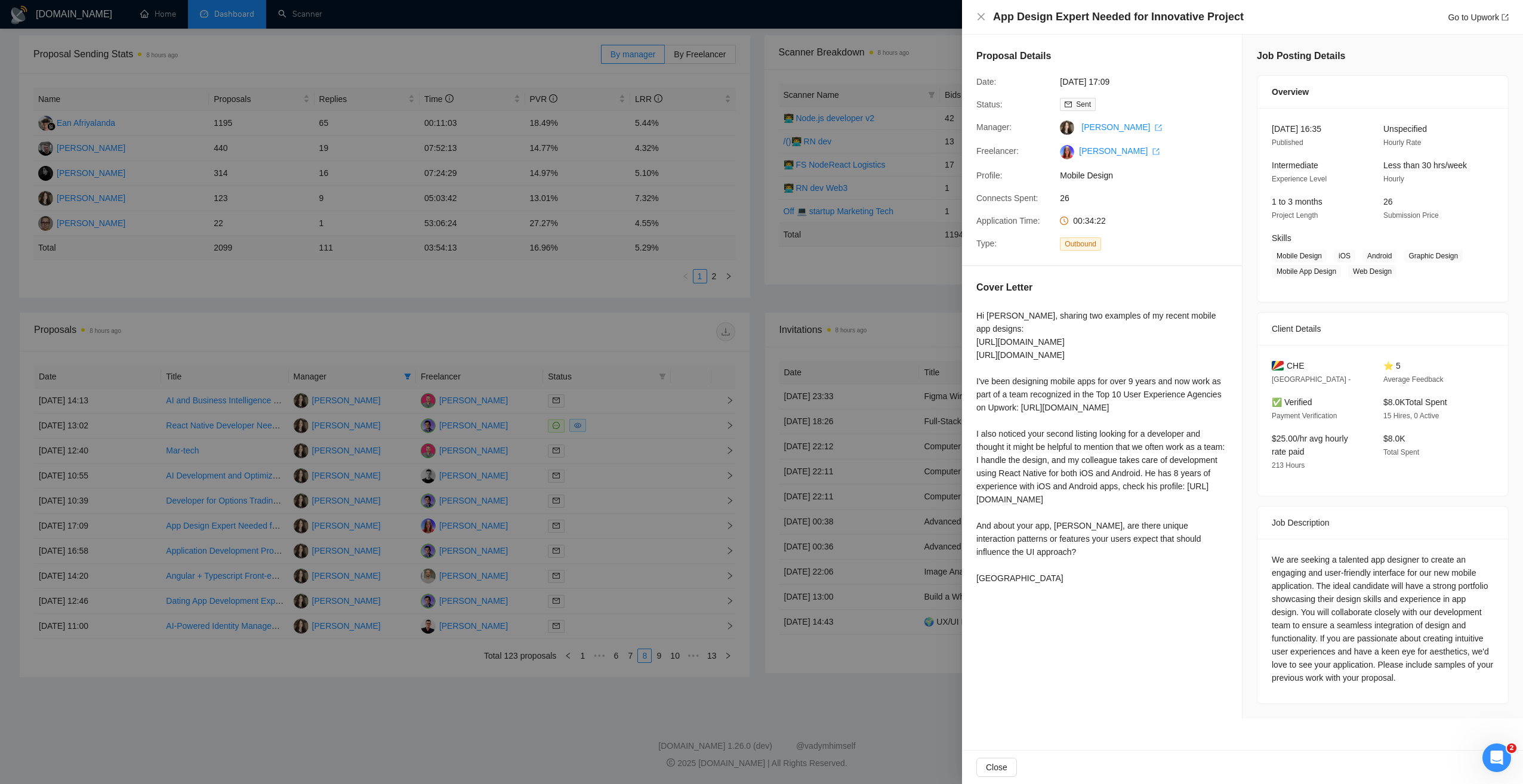
click at [576, 681] on div at bounding box center [761, 392] width 1523 height 784
